Goal: Task Accomplishment & Management: Manage account settings

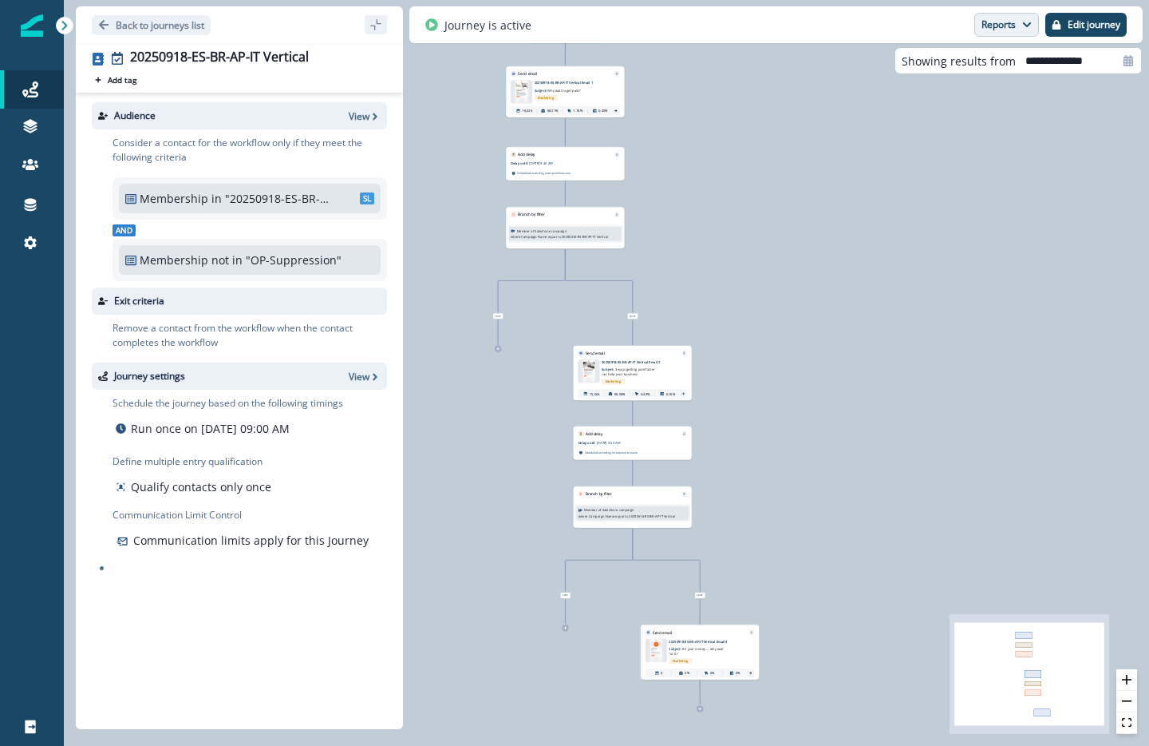
click at [1016, 30] on button "Reports" at bounding box center [1007, 25] width 65 height 24
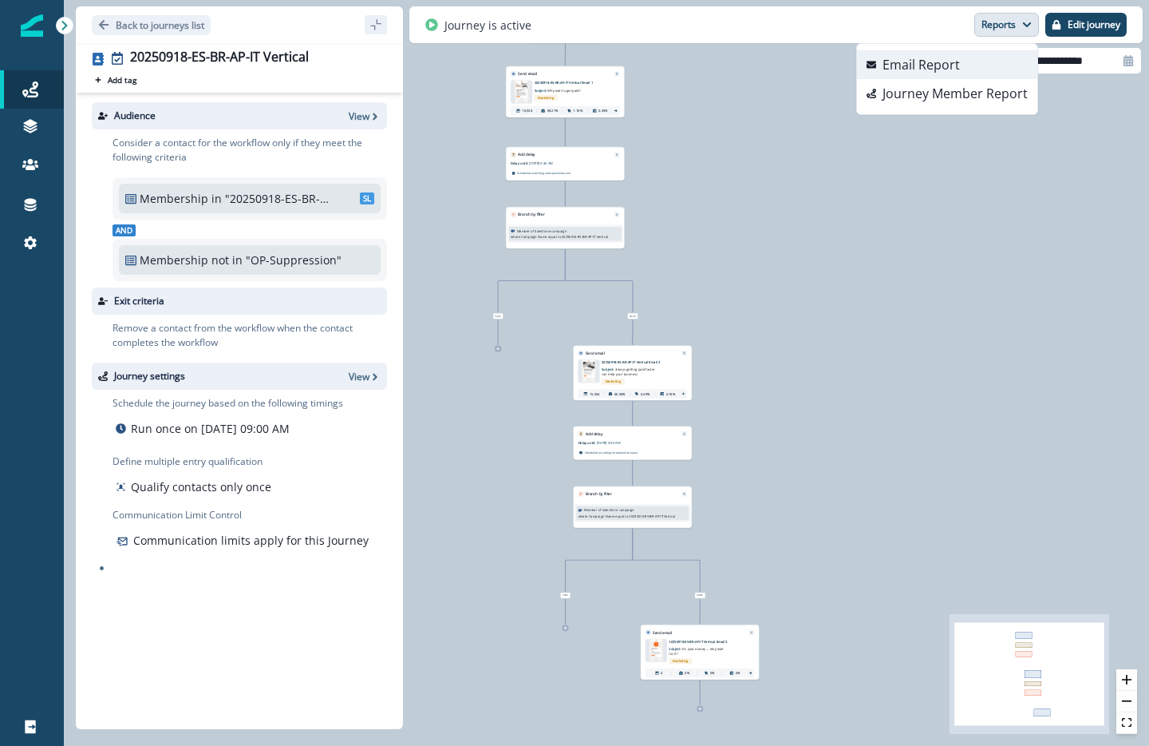
click at [1003, 61] on button "Email Report" at bounding box center [947, 64] width 180 height 29
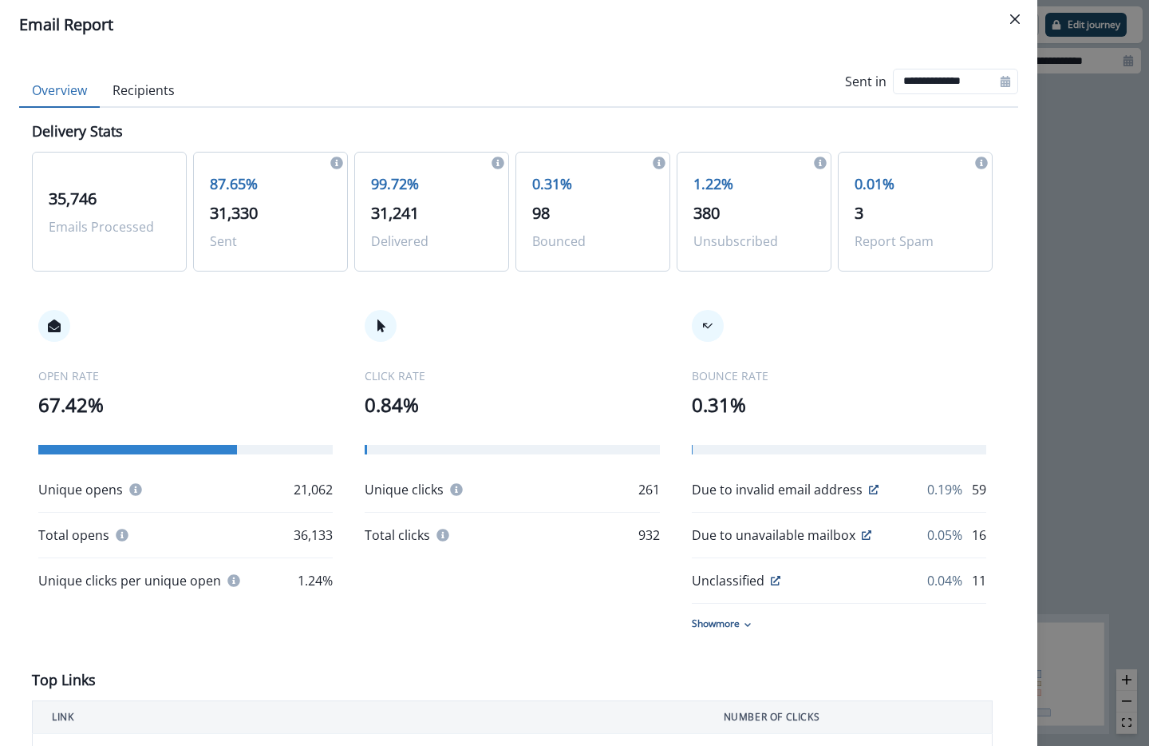
click at [999, 88] on div at bounding box center [1006, 82] width 26 height 26
select select "*"
select select "****"
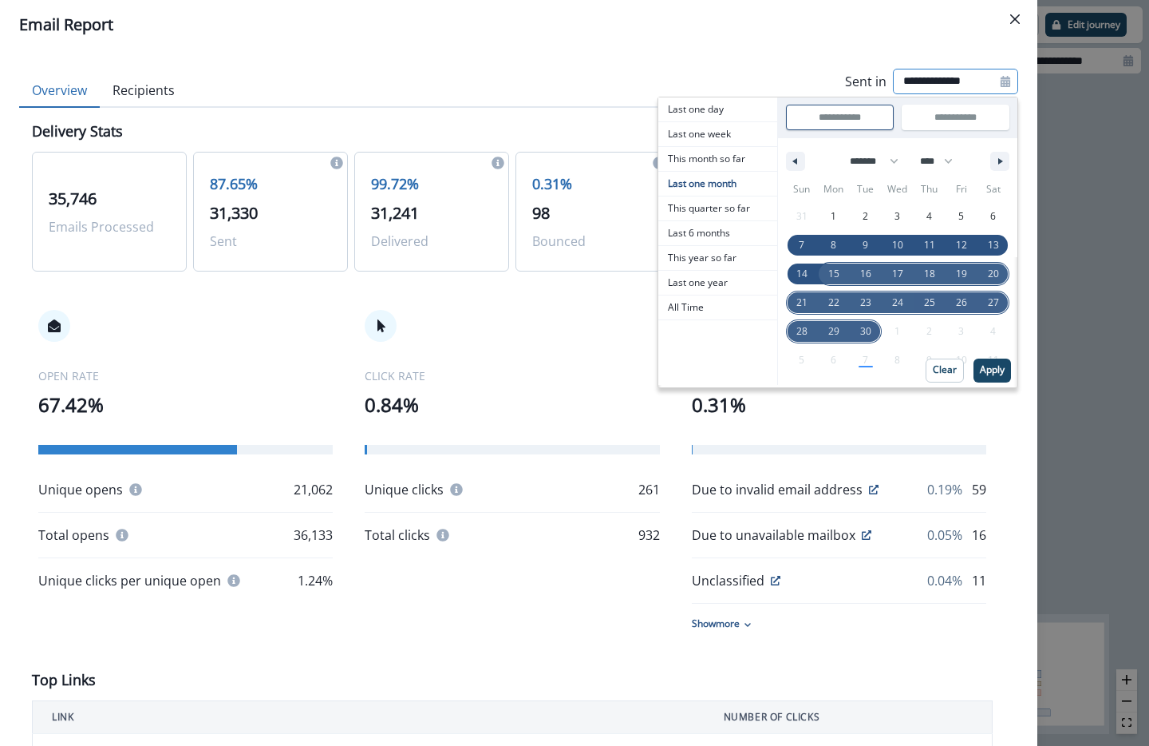
click at [829, 273] on span "15" at bounding box center [834, 273] width 11 height 29
type input "**********"
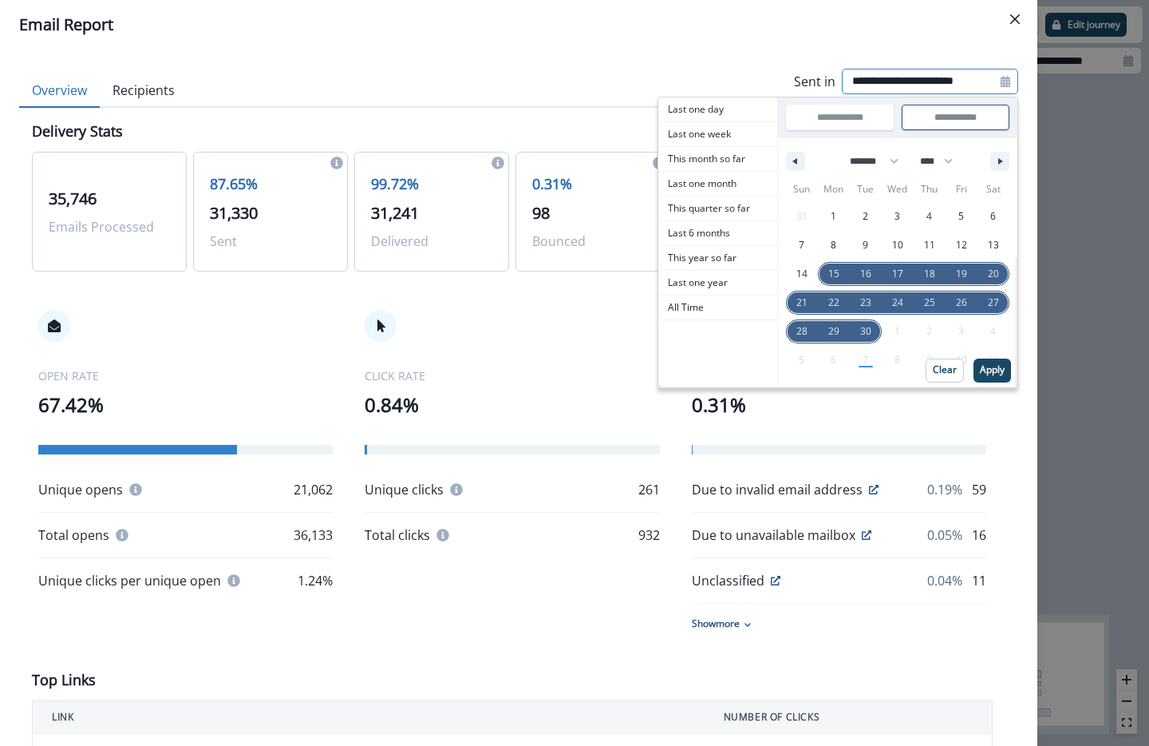
click at [855, 363] on div "31 1 2 3 4 5 6 7 8 9 10 11 12 13 14 15 16 17 18 19 20 21 22 23 24 25 26 27 28 2…" at bounding box center [897, 288] width 223 height 172
click at [986, 116] on input "**********" at bounding box center [956, 117] width 106 height 24
click at [999, 158] on icon "button" at bounding box center [1003, 161] width 8 height 6
select select "*"
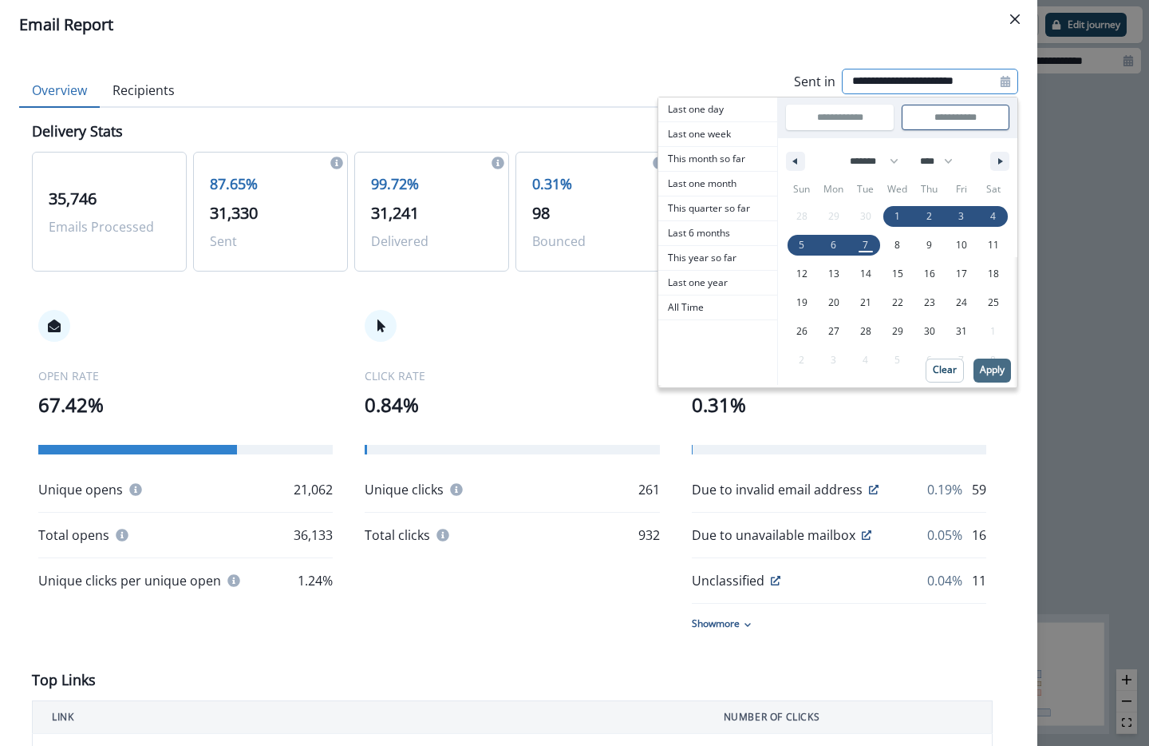
click at [984, 374] on p "Apply" at bounding box center [992, 369] width 25 height 11
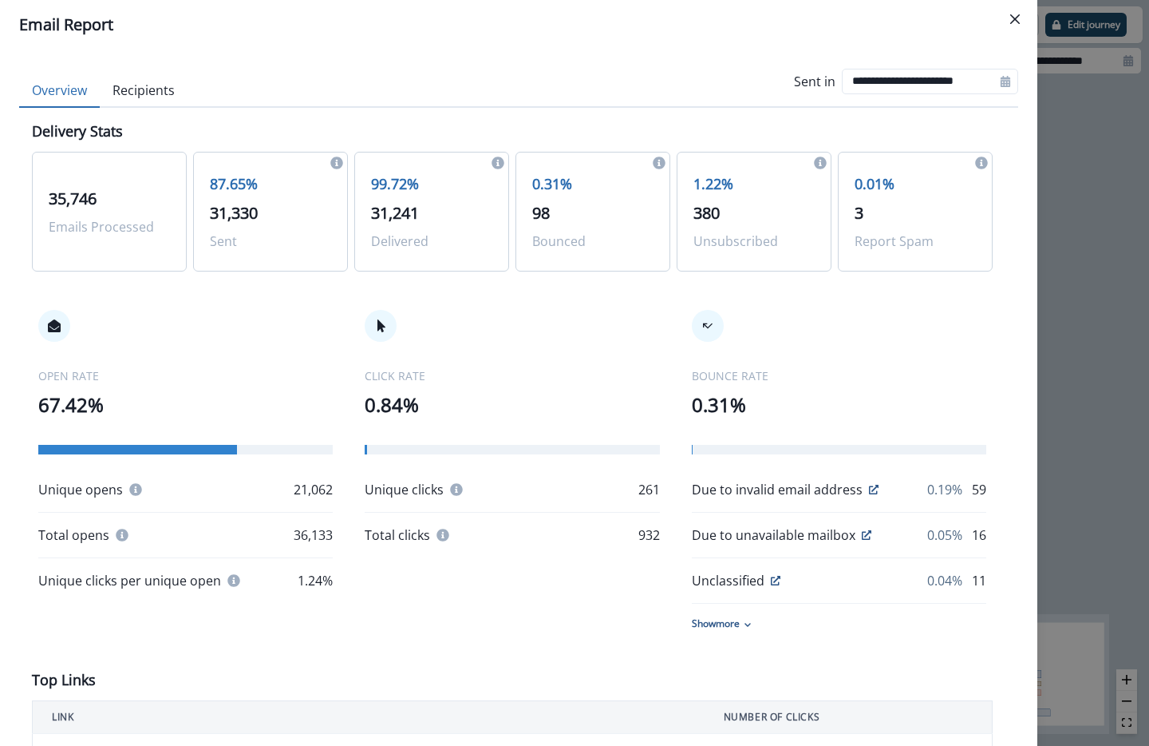
click at [171, 102] on button "Recipients" at bounding box center [144, 91] width 88 height 34
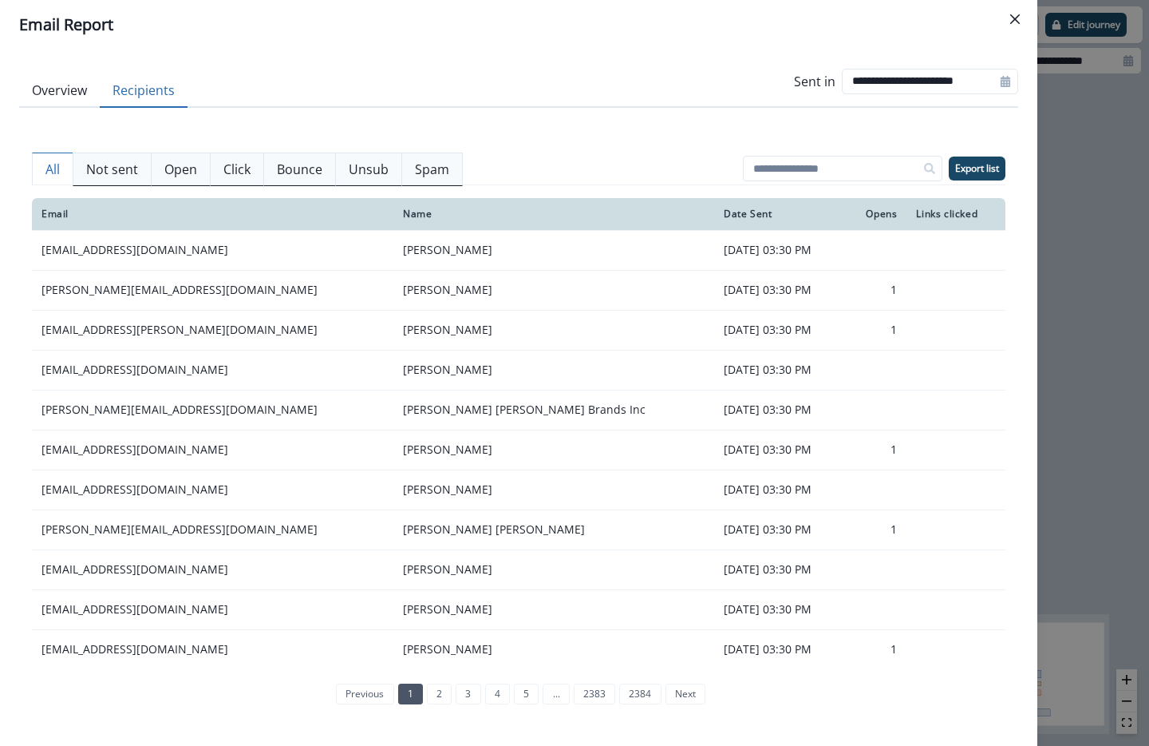
click at [62, 94] on button "Overview" at bounding box center [59, 91] width 81 height 34
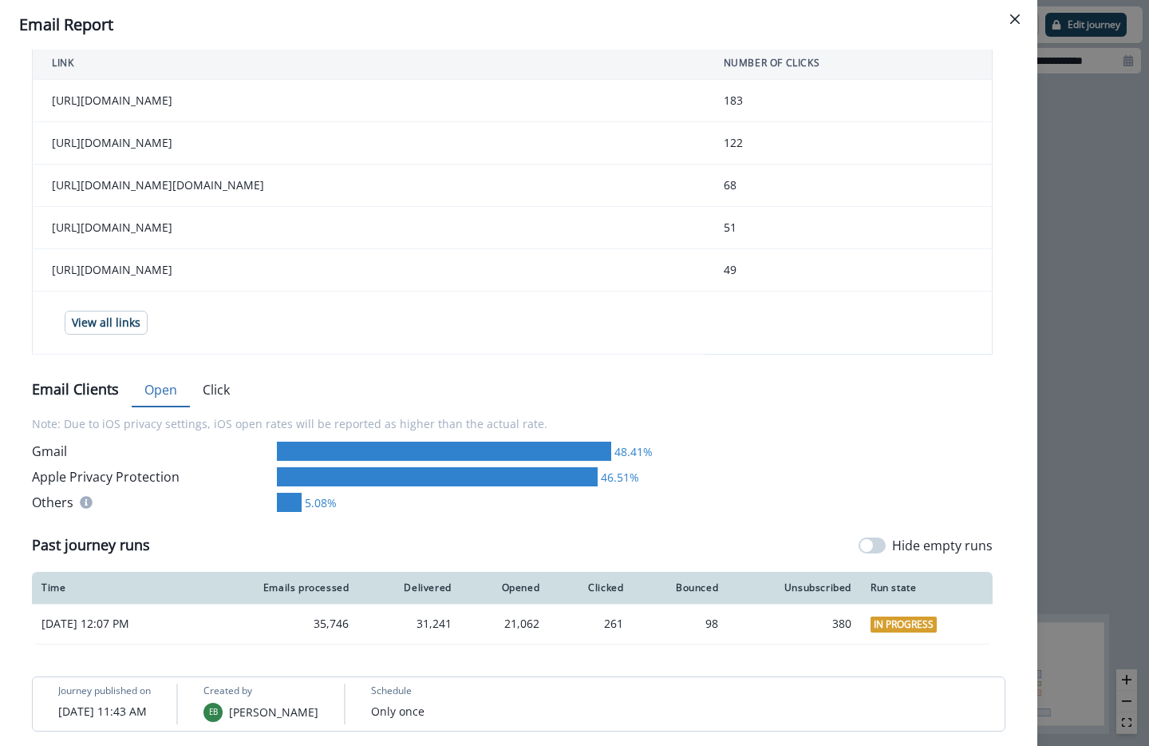
scroll to position [659, 0]
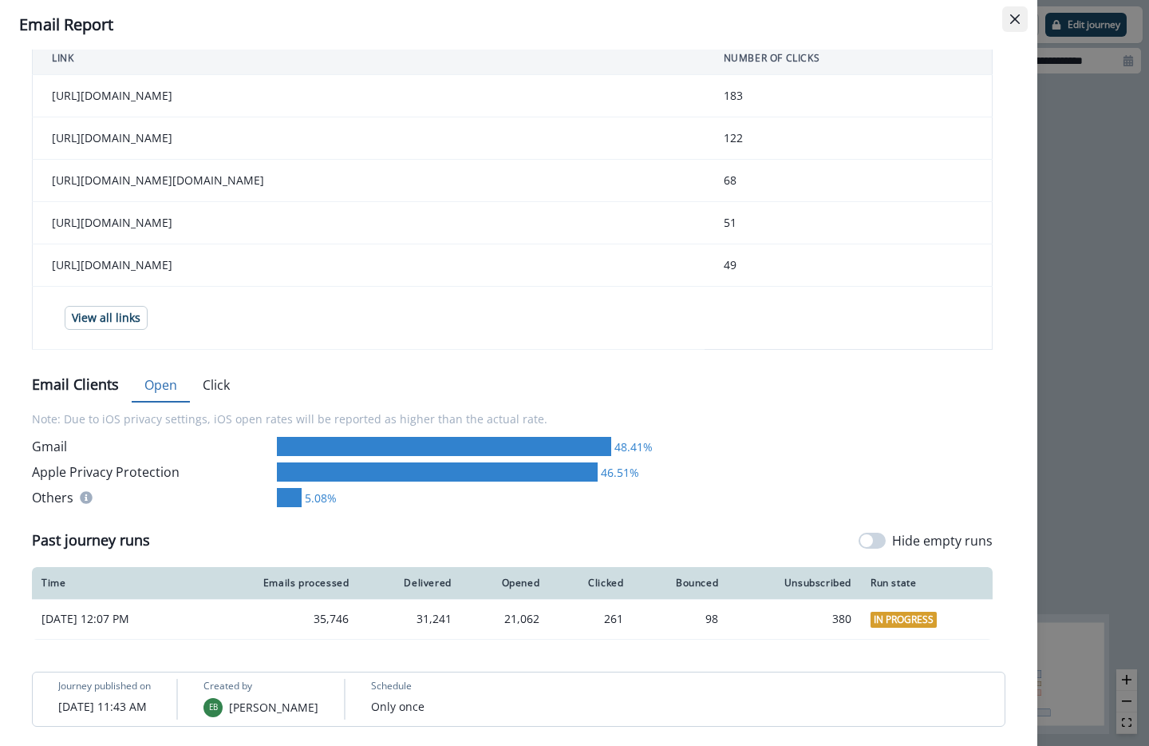
click at [1015, 13] on button "Close" at bounding box center [1016, 19] width 26 height 26
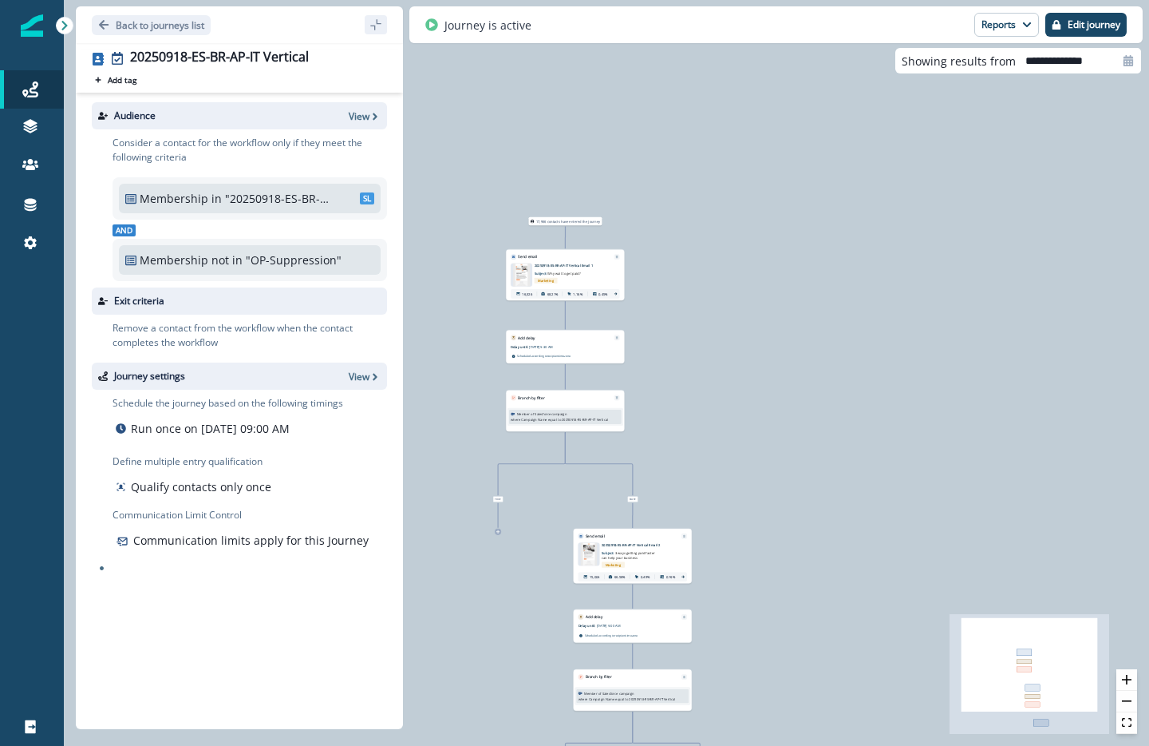
click at [526, 273] on img at bounding box center [521, 274] width 17 height 23
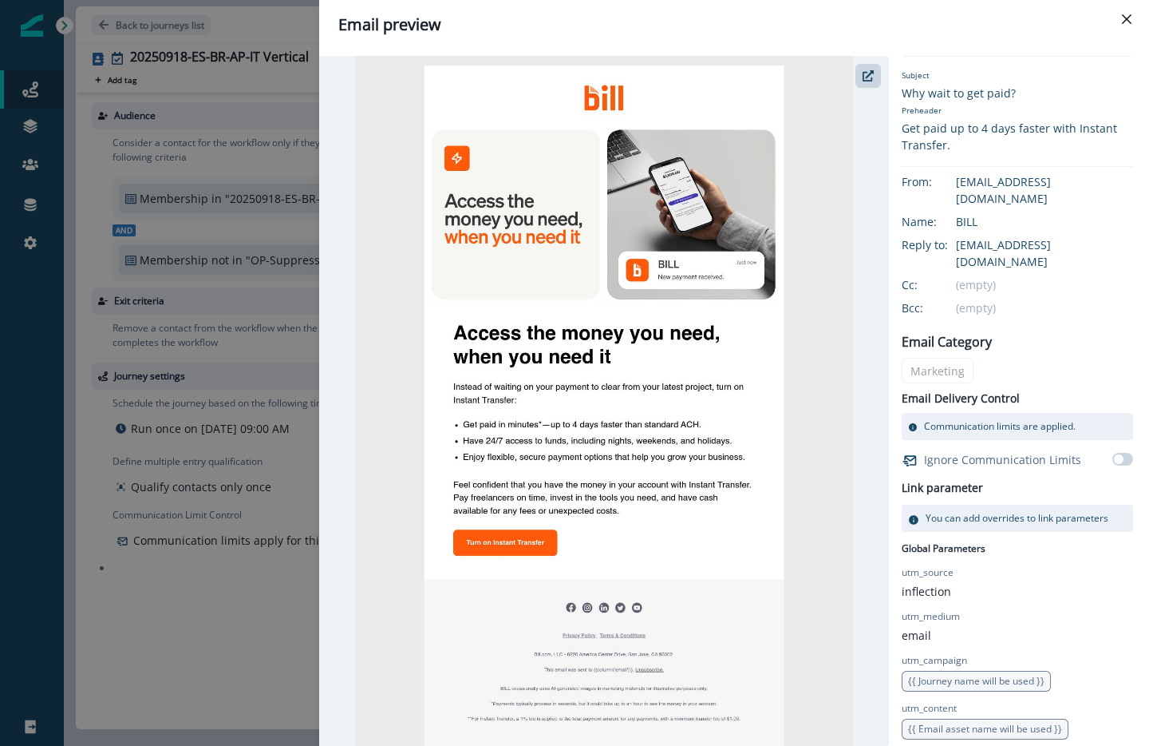
scroll to position [74, 0]
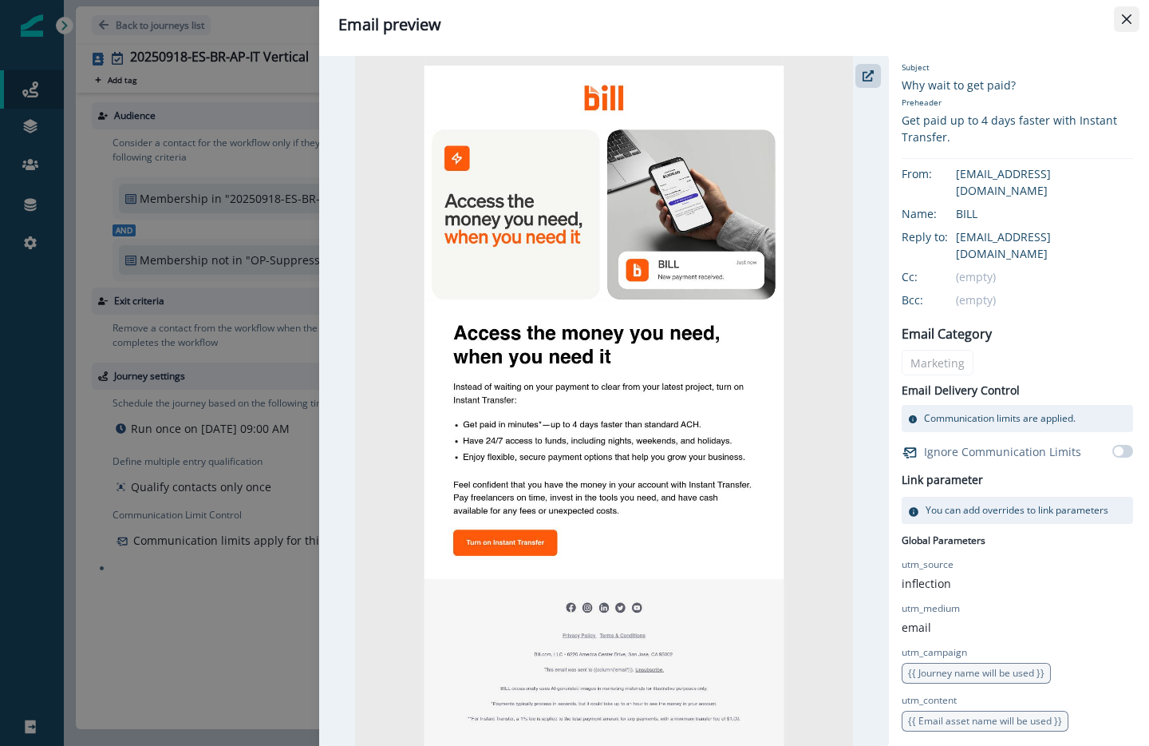
click at [1132, 31] on button "Close" at bounding box center [1127, 19] width 26 height 26
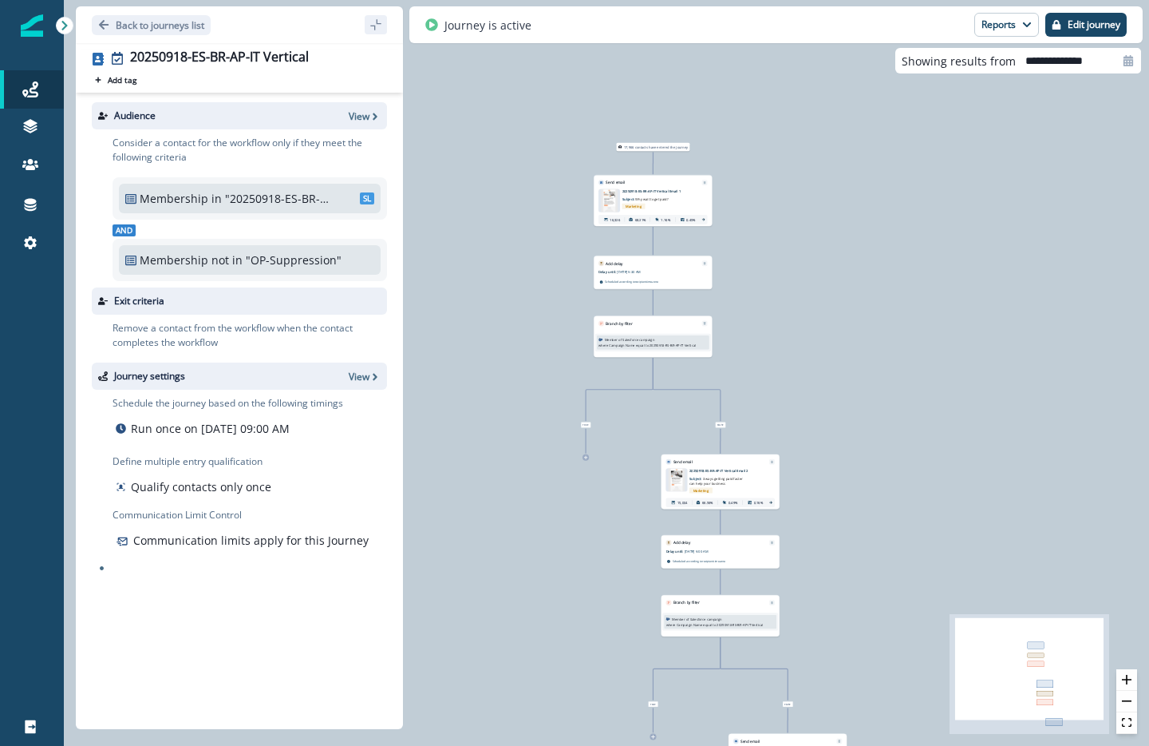
drag, startPoint x: 693, startPoint y: 398, endPoint x: 781, endPoint y: 275, distance: 150.4
click at [781, 275] on div "17,966 contacts have entered the journey Send email Email asset changed, journe…" at bounding box center [607, 373] width 1086 height 746
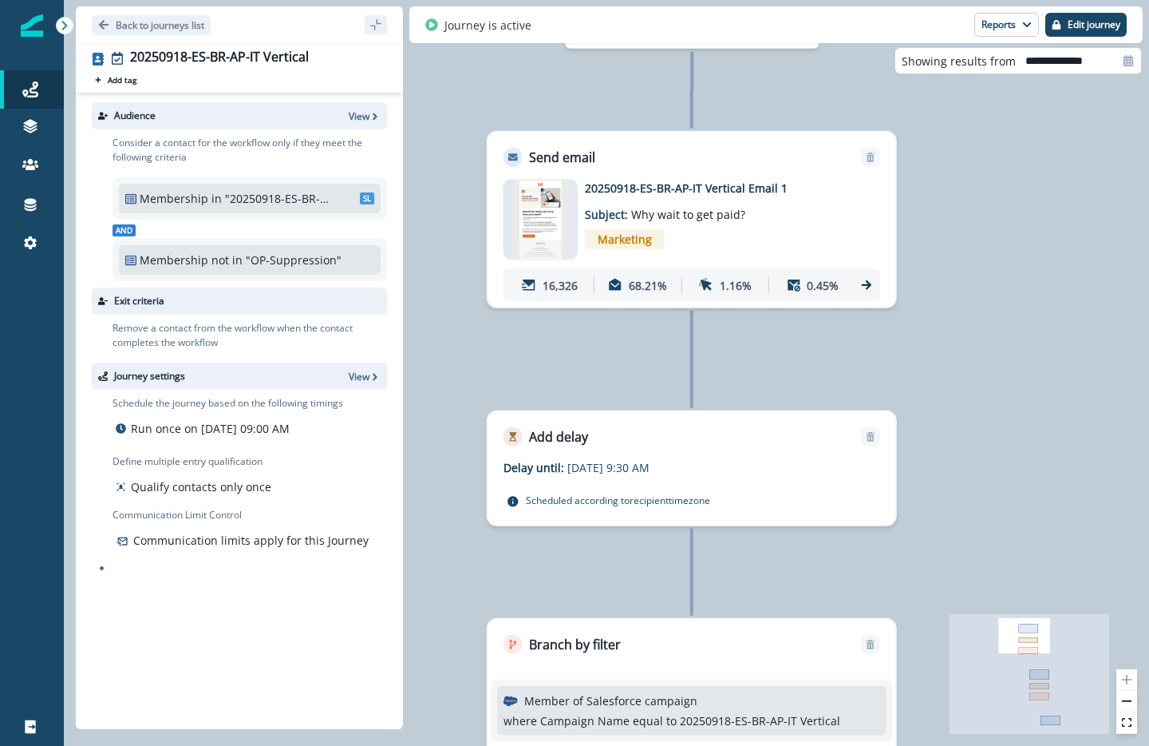
drag, startPoint x: 734, startPoint y: 231, endPoint x: 861, endPoint y: 342, distance: 168.6
click at [861, 341] on div "17,966 contacts have entered the journey Send email Email asset changed, journe…" at bounding box center [607, 373] width 1086 height 746
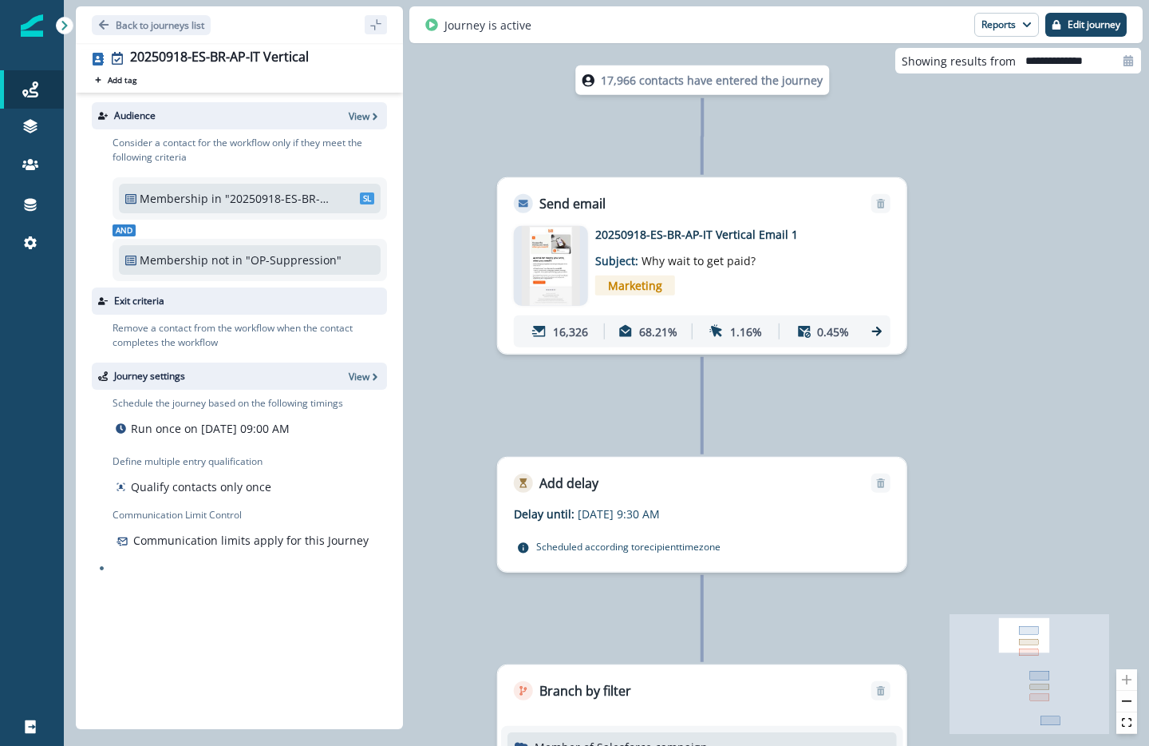
drag, startPoint x: 795, startPoint y: 346, endPoint x: 804, endPoint y: 388, distance: 43.2
click at [804, 388] on div "17,966 contacts have entered the journey Send email Email asset changed, journe…" at bounding box center [607, 373] width 1086 height 746
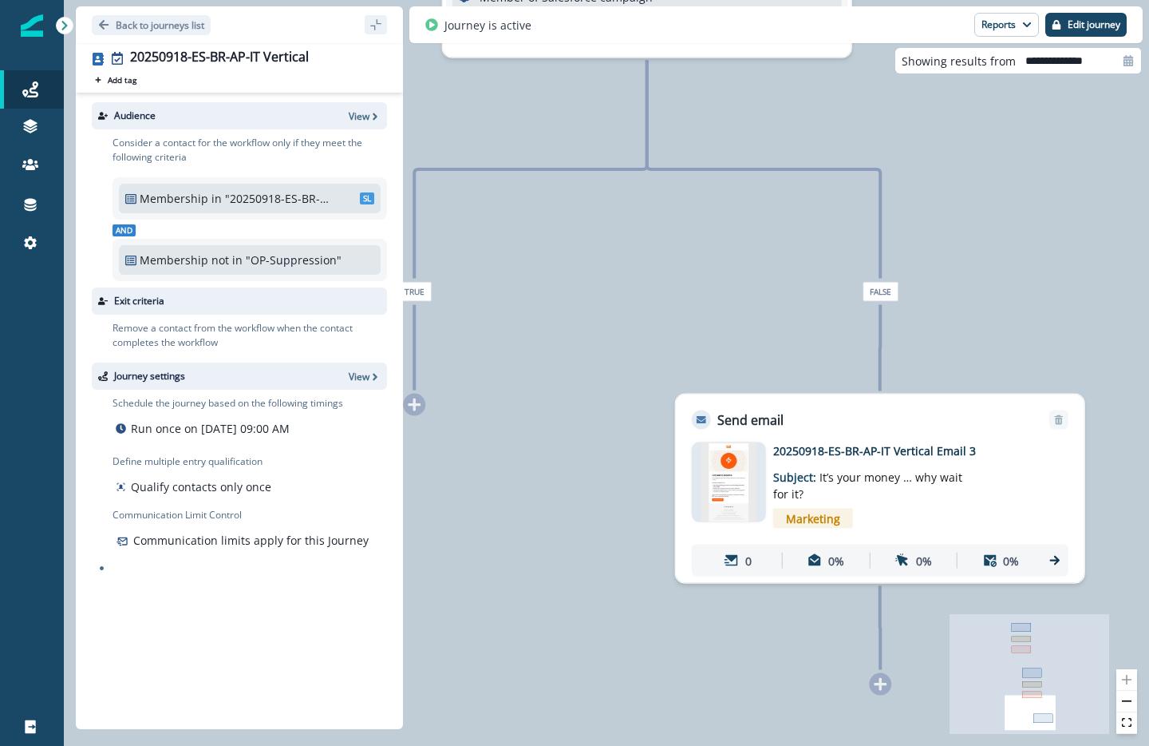
drag, startPoint x: 856, startPoint y: 358, endPoint x: 568, endPoint y: 363, distance: 288.2
click at [568, 363] on div "17,966 contacts have entered the journey Send email Email asset changed, journe…" at bounding box center [607, 373] width 1086 height 746
